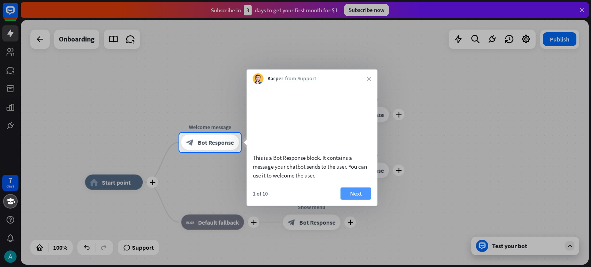
click at [354, 200] on button "Next" at bounding box center [355, 193] width 31 height 12
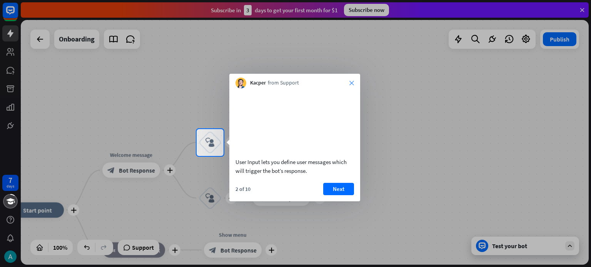
click at [351, 84] on icon "close" at bounding box center [351, 83] width 5 height 5
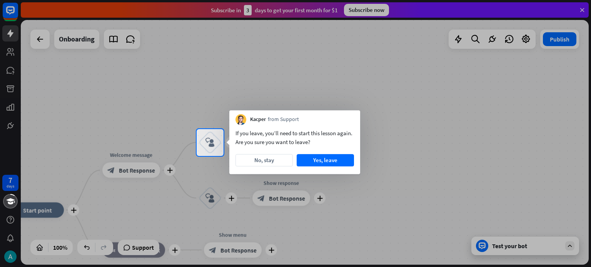
click at [11, 12] on div at bounding box center [295, 64] width 591 height 129
click at [329, 161] on button "Yes, leave" at bounding box center [324, 160] width 57 height 12
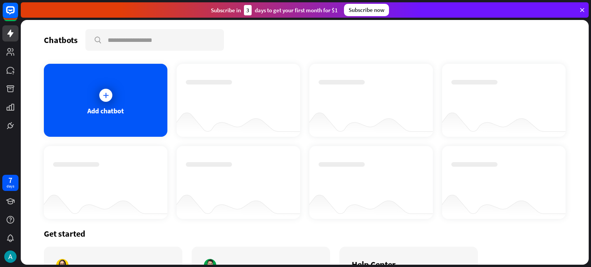
click at [60, 39] on div "Chatbots" at bounding box center [61, 40] width 34 height 11
click at [10, 35] on icon at bounding box center [10, 34] width 6 height 8
click at [582, 9] on icon at bounding box center [581, 10] width 7 height 7
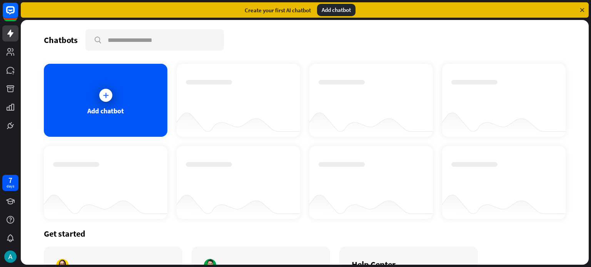
click at [582, 9] on icon at bounding box center [581, 10] width 7 height 7
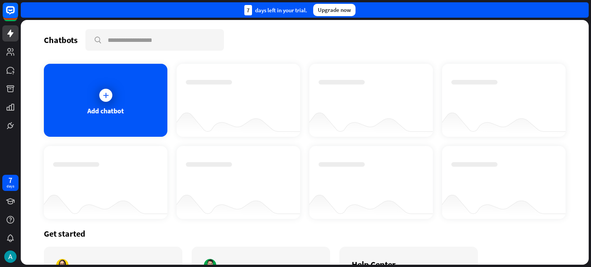
click at [582, 9] on div "7 days left in your trial. Upgrade now" at bounding box center [304, 9] width 567 height 15
